Goal: Task Accomplishment & Management: Manage account settings

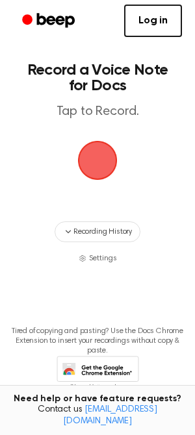
click at [116, 167] on span "button" at bounding box center [97, 160] width 36 height 36
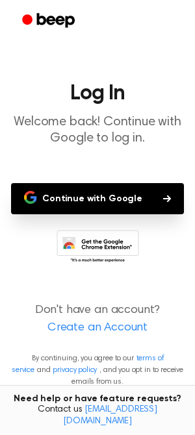
click at [114, 203] on button "Continue with Google" at bounding box center [97, 198] width 173 height 31
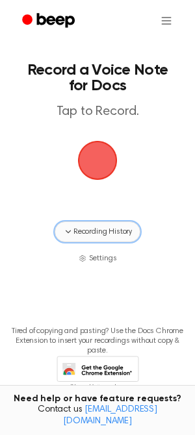
click at [101, 231] on span "Recording History" at bounding box center [102, 232] width 58 height 12
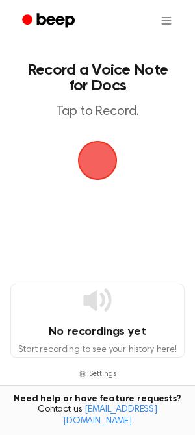
click at [91, 169] on span "button" at bounding box center [97, 160] width 36 height 36
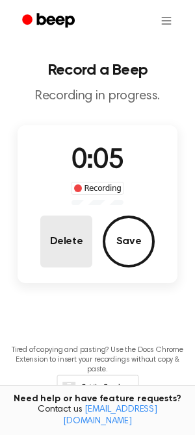
click at [64, 245] on button "Delete" at bounding box center [66, 242] width 52 height 52
